Goal: Answer question/provide support

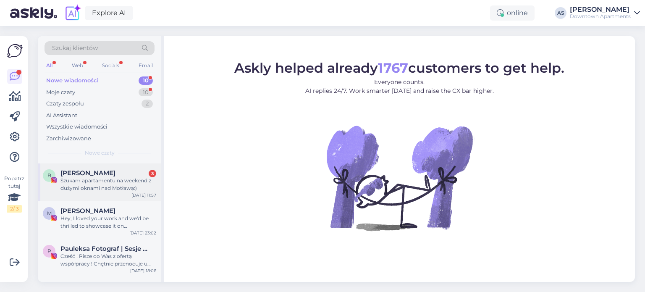
scroll to position [168, 0]
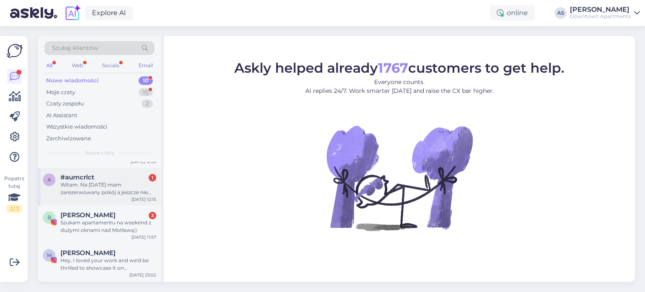
click at [91, 196] on div "a #aumcrlct 1 Witam. Na [DATE] mam zarezerwowany pokój a jeszcze nie dostałem l…" at bounding box center [100, 187] width 124 height 38
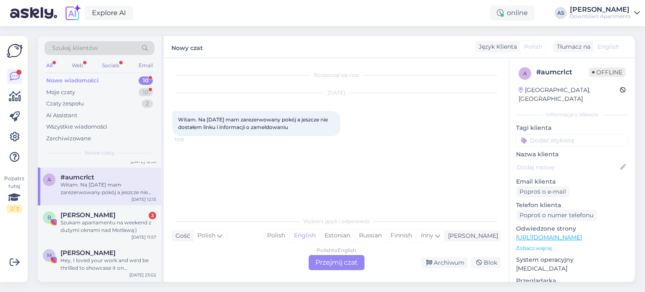
click at [337, 264] on div "Polish to English Przejmij czat" at bounding box center [337, 262] width 56 height 15
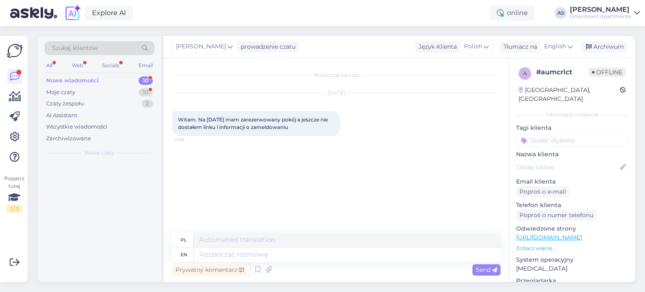
scroll to position [0, 0]
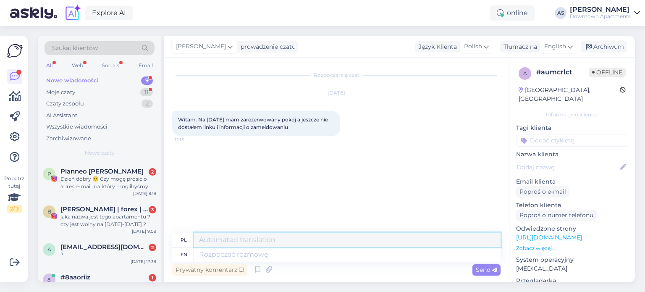
click at [251, 238] on textarea at bounding box center [347, 240] width 307 height 14
type textarea "s"
click at [226, 255] on textarea at bounding box center [347, 254] width 307 height 14
type textarea "Yes"
type textarea "Tak"
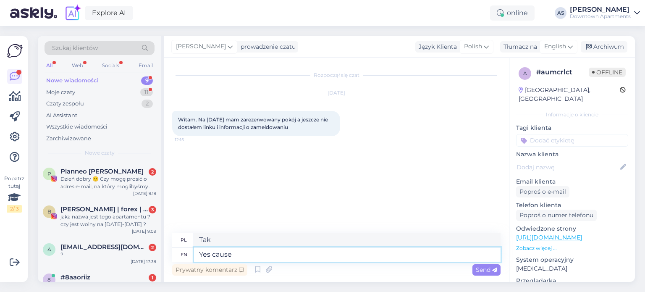
type textarea "Yes cause"
type textarea "Tak, bo"
type textarea "Yes cause we"
type textarea "Tak, bo my"
type textarea "Yes cause we send"
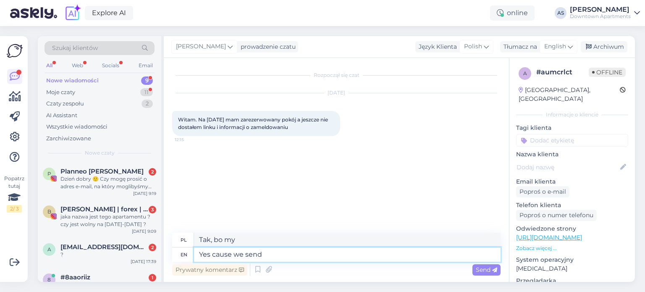
type textarea "Tak, bo wysyłamy"
type textarea "Yes cause we send instruction"
type textarea "Tak, ponieważ wysyłamy instrukcje"
type textarea "Yes cause we send instructions in the"
type textarea "Tak, ponieważ wysyłamy instrukcje w"
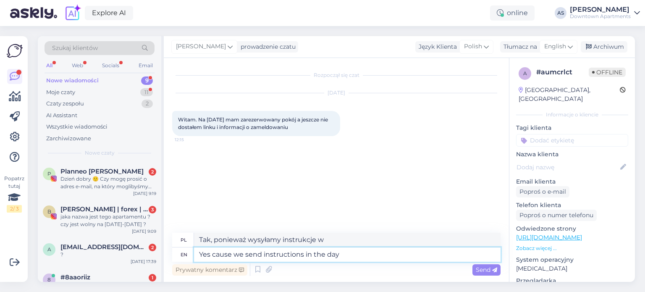
type textarea "Yes cause we send instructions in the day"
type textarea "Tak, ponieważ wysyłamy instrukcje w ciągu dnia"
type textarea "Yes cause we send instructions in the day of the"
type textarea "Tak, ponieważ wysyłamy instrukcje w dniu"
type textarea "Yes cause we send instructions in the day of the arrival"
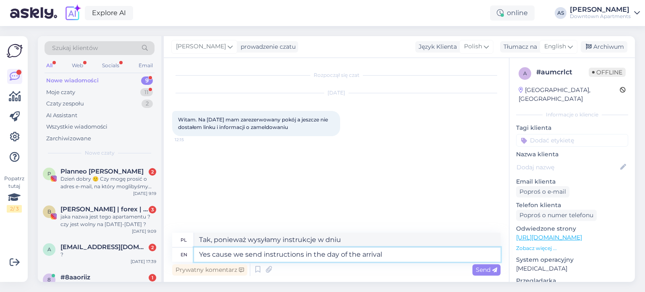
type textarea "Tak, ponieważ wysyłamy instrukcje w dniu przyjazdu"
type textarea "Yes cause we send instructions in the day of the arrival, so"
type textarea "Tak, ponieważ wysyłamy instrukcje w dniu przyjazdu,"
type textarea "Yes cause we send instructions in the day of the arrival, so"
type textarea "Tak, ponieważ wysyłamy instrukcje w dniu przyjazdu, więc"
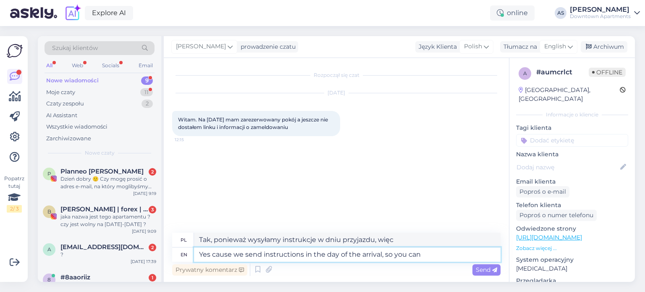
type textarea "Yes cause we send instructions in the day of the arrival, so you can"
type textarea "Tak, ponieważ wysyłamy instrukcje w dniu przyjazdu, dzięki czemu możesz"
type textarea "Yes cause we send instructions in the day of the arrival, so you can absolutelly"
type textarea "Tak, ponieważ wysyłamy instrukcje w dniu przyjazdu, więc możesz mieć pewność"
type textarea "Yes cause we send instructions in the day of the arrival, so you can absolutell…"
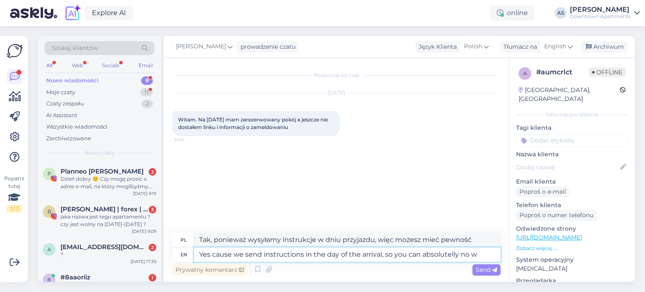
type textarea "Tak, ponieważ wysyłamy instrukcje w dniu przyjazdu, więc nie możesz tego zrobić…"
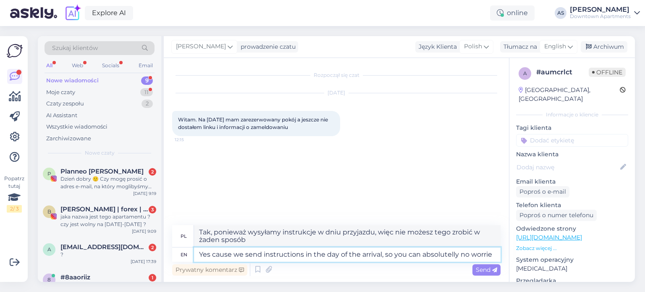
type textarea "Yes cause we send instructions in the day of the arrival, so you can absolutell…"
type textarea "Tak, ponieważ wysyłamy instrukcje w dniu przyjazdu, więc nie musisz się o nic m…"
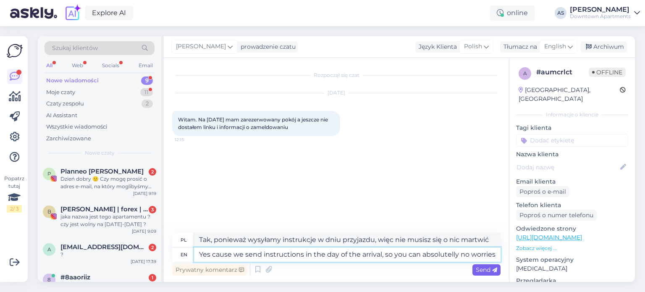
type textarea "Yes cause we send instructions in the day of the arrival, so you can absolutell…"
click at [492, 270] on icon at bounding box center [494, 270] width 5 height 5
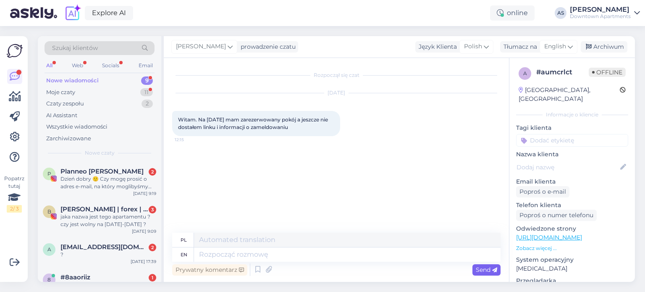
scroll to position [3, 0]
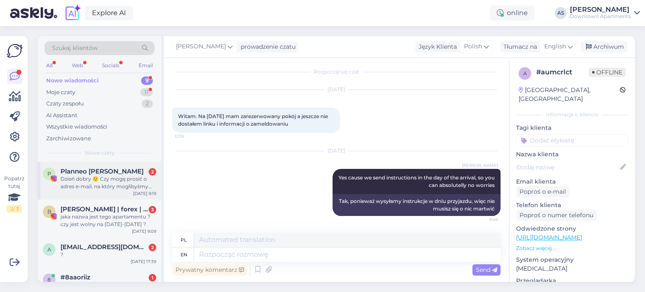
click at [99, 195] on div "P Planneo [PERSON_NAME] 2 Dzień dobry 🙂 Czy mogę prosić o adres e-mail, na któr…" at bounding box center [100, 181] width 124 height 38
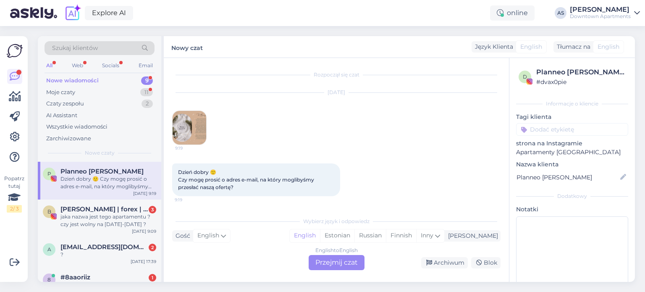
click at [332, 268] on div "English to English Przejmij czat" at bounding box center [337, 262] width 56 height 15
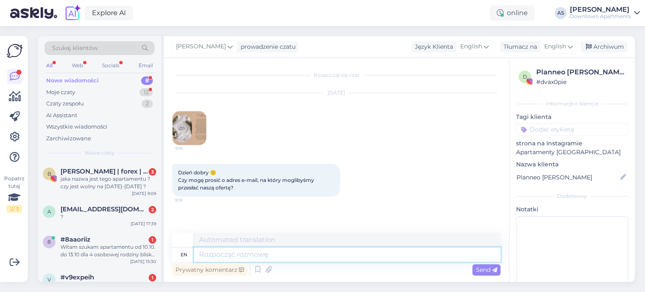
click at [239, 254] on textarea at bounding box center [347, 254] width 307 height 14
type textarea "d"
type textarea "[EMAIL_ADDRESS][DOMAIN_NAME]"
click at [495, 270] on icon at bounding box center [494, 270] width 5 height 5
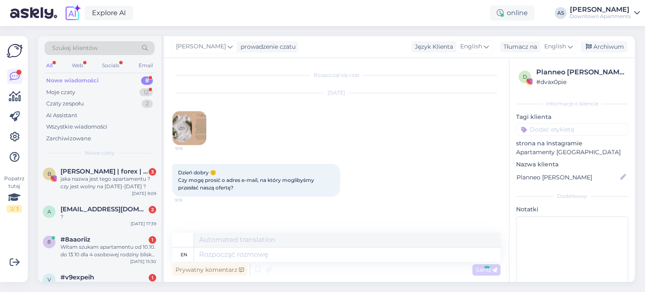
scroll to position [16, 0]
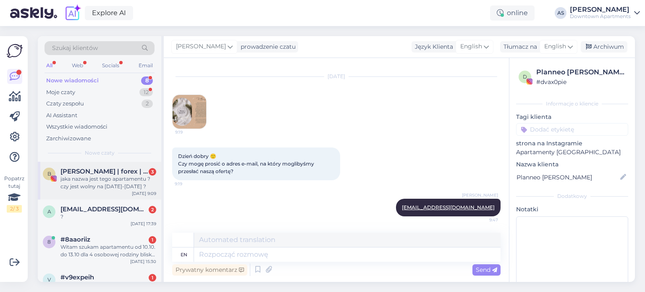
click at [81, 184] on div "jaka nazwa jest tego apartamentu ? czy jest wolny na [DATE]-[DATE] ?" at bounding box center [109, 182] width 96 height 15
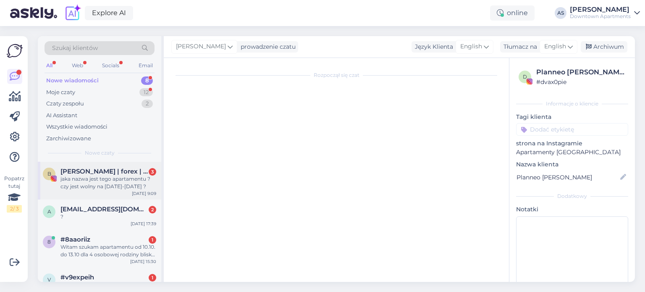
scroll to position [29, 0]
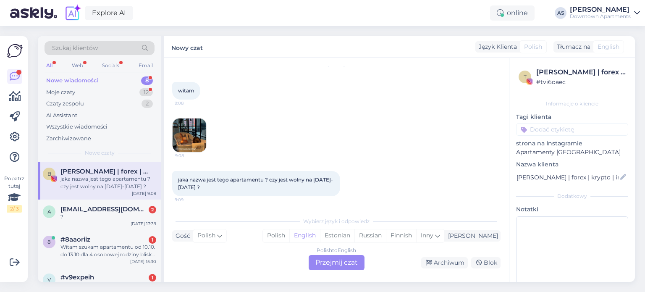
click at [193, 143] on img at bounding box center [190, 135] width 34 height 34
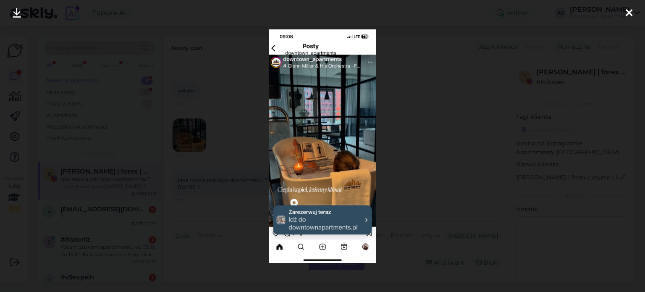
click at [630, 11] on icon at bounding box center [629, 13] width 7 height 11
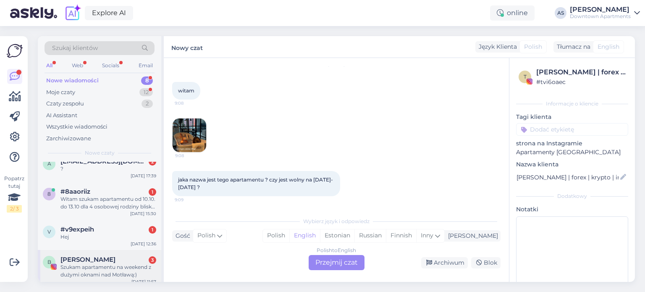
scroll to position [0, 0]
